Goal: Use online tool/utility: Utilize a website feature to perform a specific function

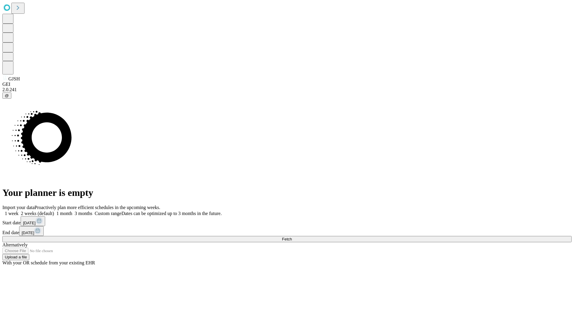
click at [292, 237] on span "Fetch" at bounding box center [287, 239] width 10 height 4
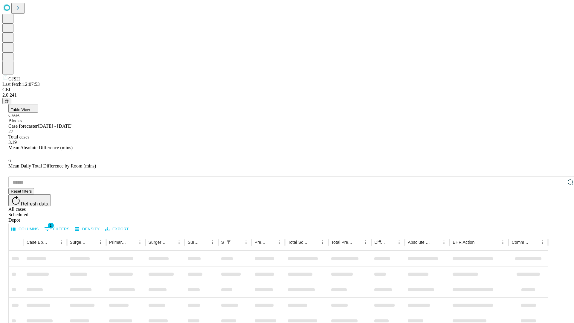
click at [30, 107] on span "Table View" at bounding box center [20, 109] width 19 height 4
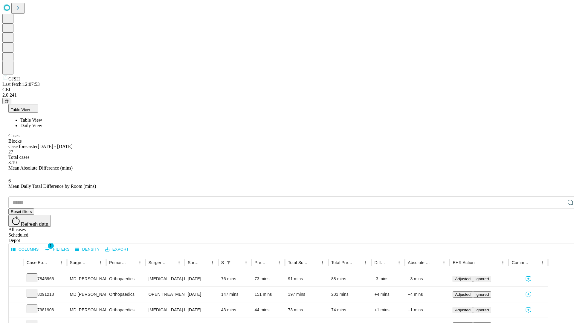
click at [42, 123] on span "Daily View" at bounding box center [31, 125] width 22 height 5
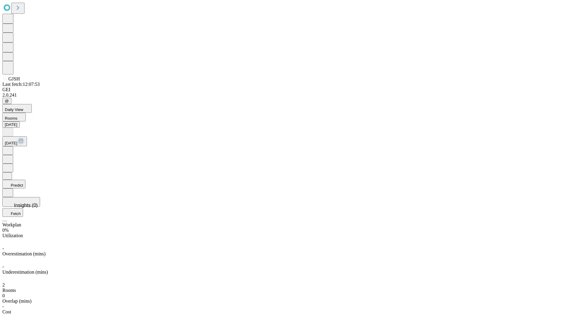
click at [25, 180] on button "Predict" at bounding box center [13, 184] width 23 height 9
